Goal: Find specific page/section: Find specific page/section

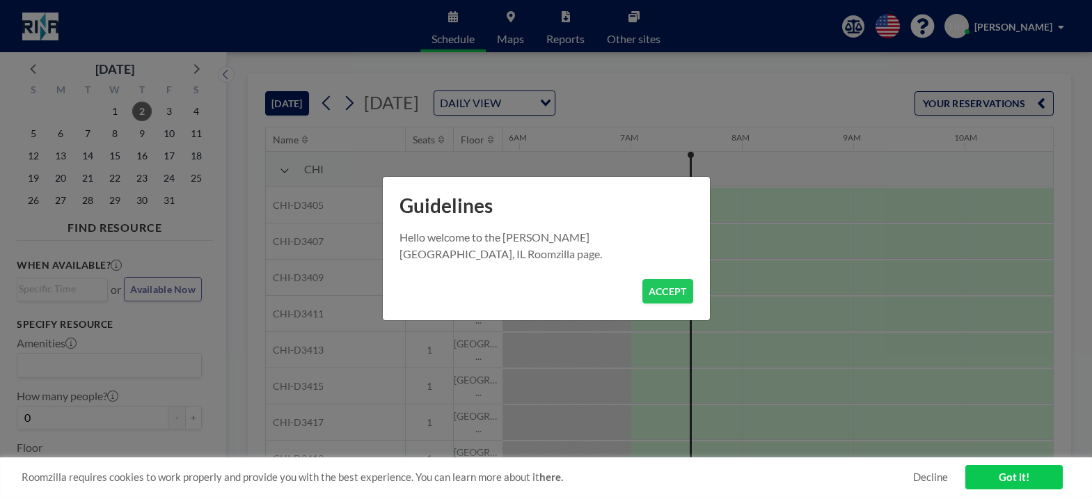
scroll to position [0, 668]
click at [674, 292] on button "ACCEPT" at bounding box center [667, 291] width 51 height 24
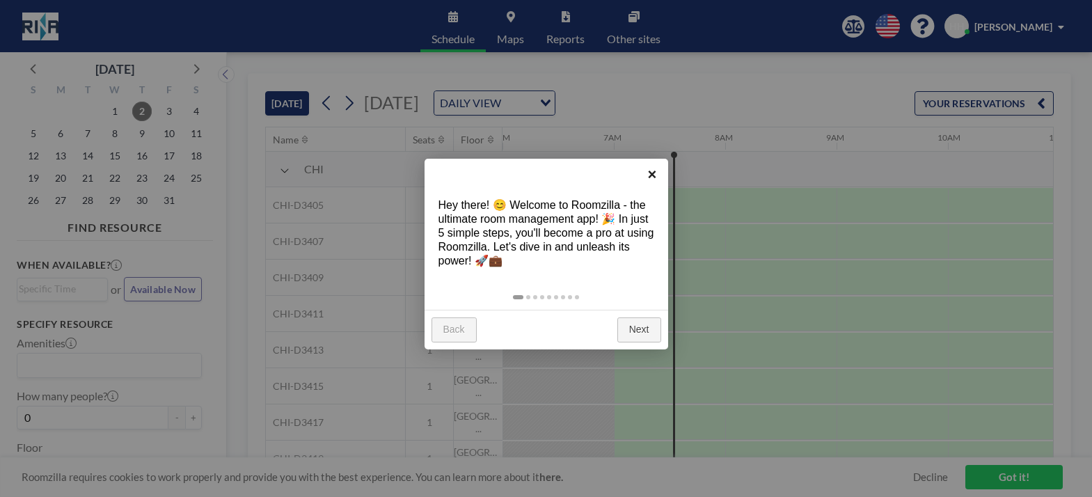
click at [656, 166] on link "×" at bounding box center [652, 174] width 31 height 31
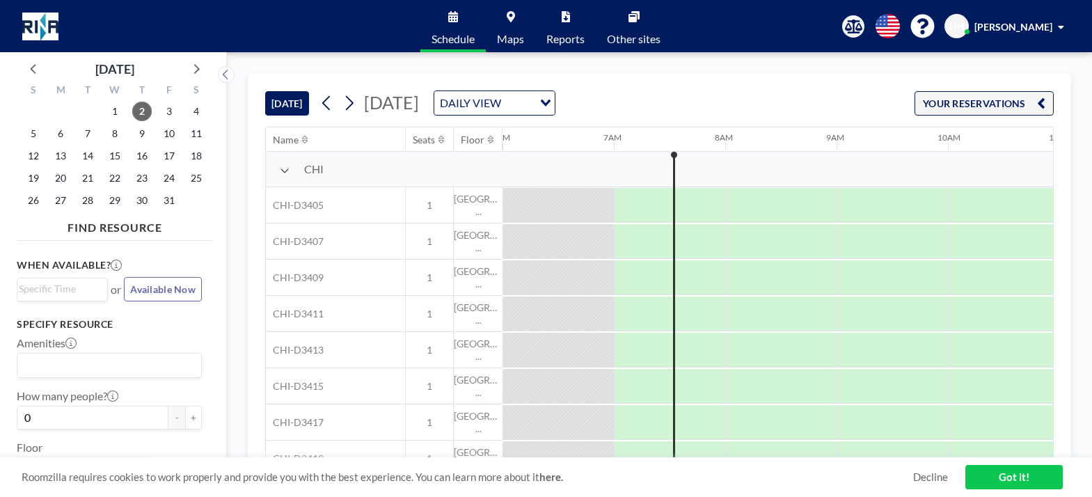
click at [516, 39] on span "Maps" at bounding box center [510, 38] width 27 height 11
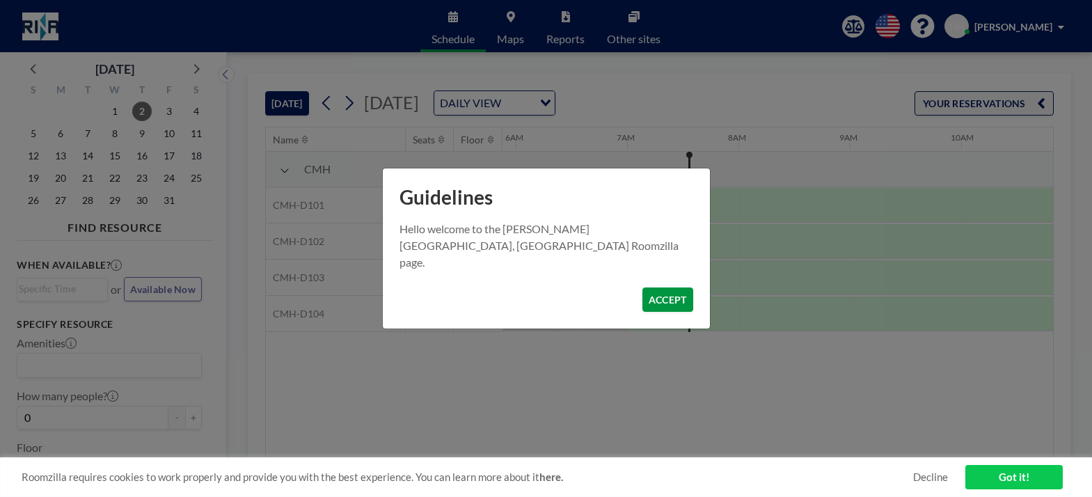
scroll to position [0, 668]
click at [656, 290] on button "ACCEPT" at bounding box center [667, 299] width 51 height 24
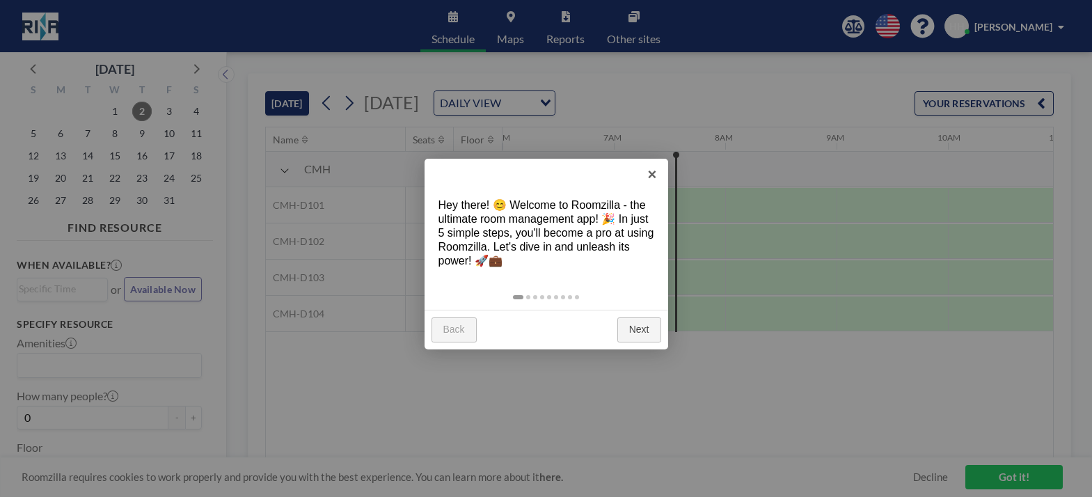
click at [642, 324] on link "Next" at bounding box center [639, 329] width 44 height 25
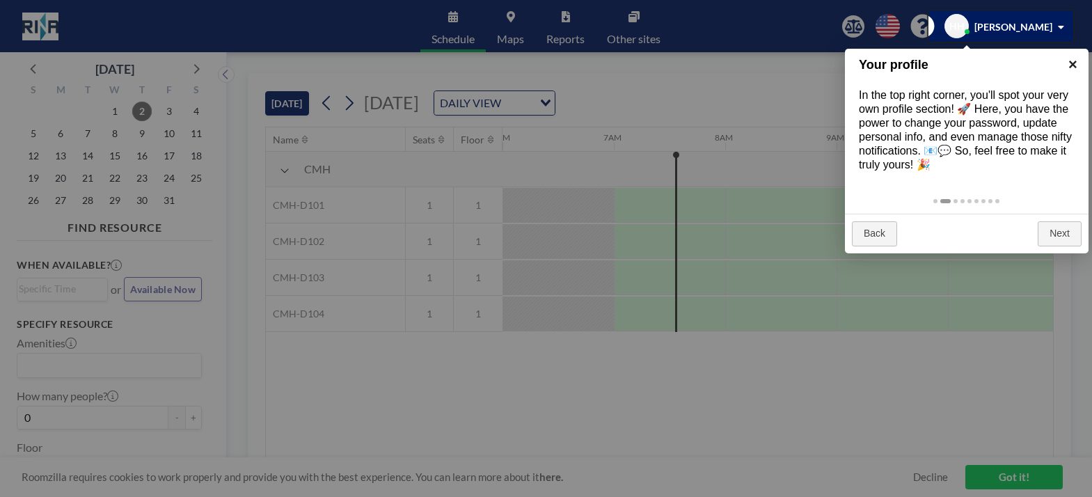
click at [1071, 60] on link "×" at bounding box center [1072, 64] width 31 height 31
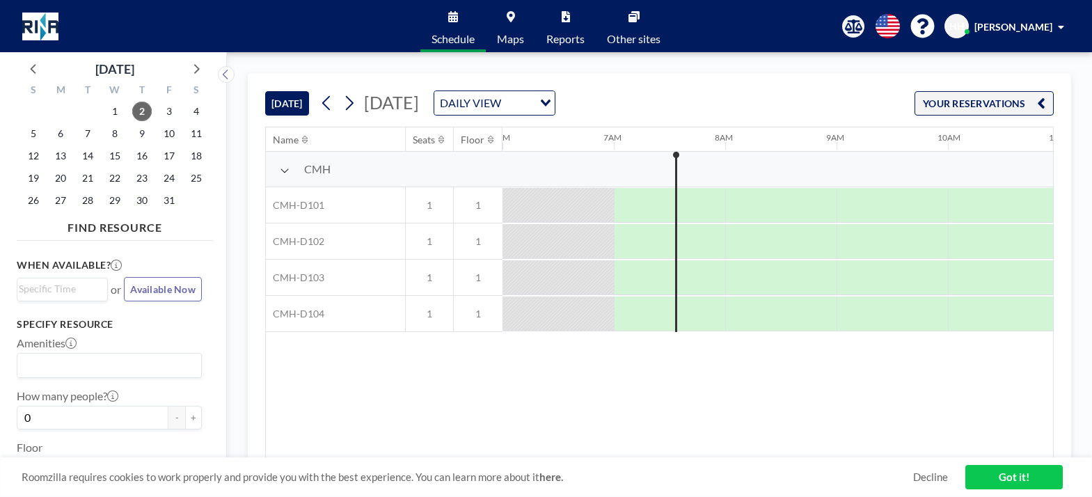
click at [525, 34] on link "Maps" at bounding box center [510, 26] width 49 height 52
